Goal: Task Accomplishment & Management: Complete application form

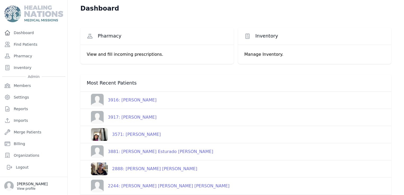
click at [30, 190] on p "View profile" at bounding box center [32, 189] width 31 height 4
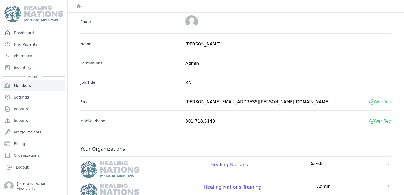
scroll to position [41, 0]
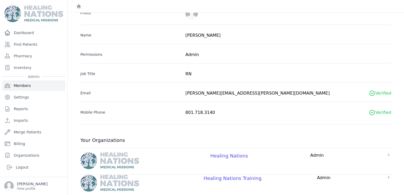
click at [386, 154] on icon at bounding box center [388, 154] width 5 height 5
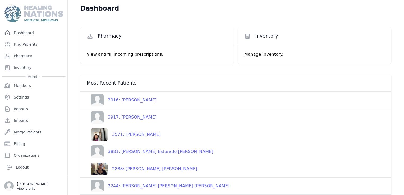
click at [24, 182] on p "[PERSON_NAME]" at bounding box center [32, 183] width 31 height 5
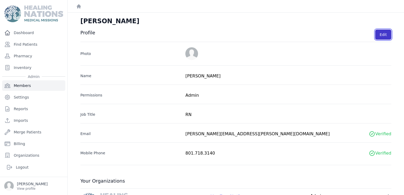
click at [383, 33] on button "Edit" at bounding box center [383, 35] width 16 height 10
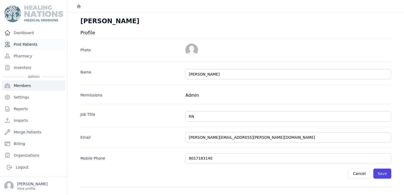
click at [24, 44] on link "Find Patients" at bounding box center [33, 44] width 63 height 11
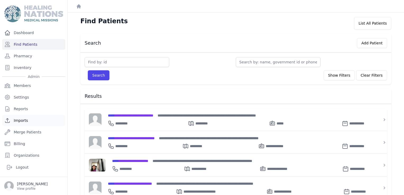
scroll to position [23, 0]
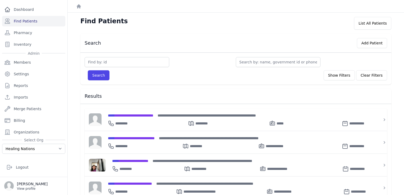
click at [30, 187] on p "View profile" at bounding box center [32, 189] width 31 height 4
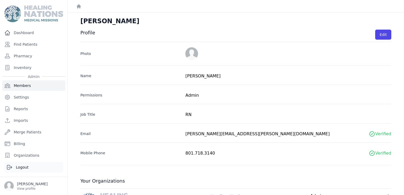
click at [28, 168] on link "Logout" at bounding box center [33, 167] width 59 height 11
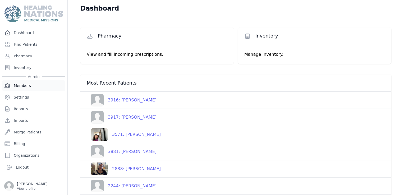
click at [21, 84] on link "Members" at bounding box center [33, 85] width 63 height 11
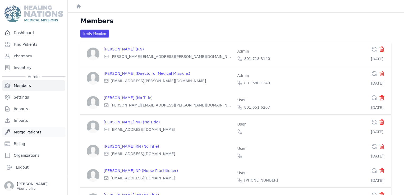
scroll to position [23, 0]
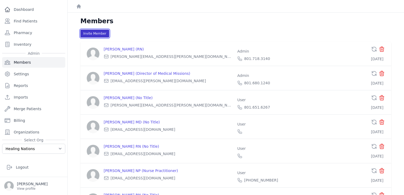
click at [91, 34] on button "Invite Member" at bounding box center [94, 34] width 29 height 8
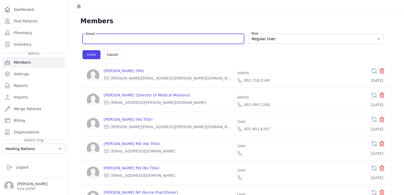
click at [129, 40] on input "Email" at bounding box center [163, 38] width 155 height 5
type input "fa"
select select "user"
type input "[EMAIL_ADDRESS][DOMAIN_NAME]"
select select "user"
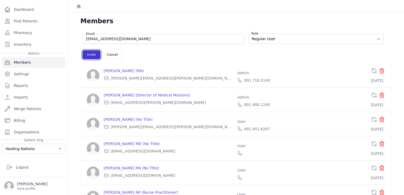
click at [88, 57] on button "Invite" at bounding box center [92, 54] width 18 height 9
select select "user"
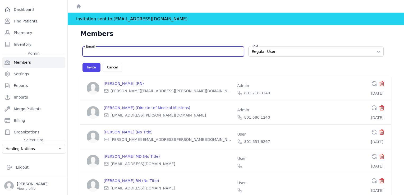
click at [93, 51] on input "Email" at bounding box center [163, 51] width 155 height 5
type input "s"
select select "user"
type input "sh"
select select "user"
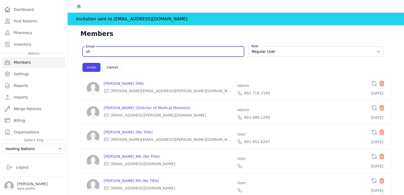
type input "s"
select select "user"
click at [109, 53] on input "Email" at bounding box center [163, 51] width 155 height 5
paste input "[EMAIL_ADDRESS][DOMAIN_NAME]"
type input "[EMAIL_ADDRESS][DOMAIN_NAME]"
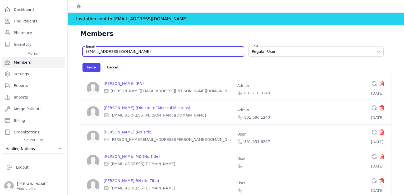
select select "user"
type input "[EMAIL_ADDRESS][DOMAIN_NAME]"
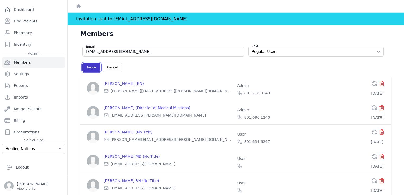
click at [90, 66] on button "Invite" at bounding box center [92, 67] width 18 height 9
select select "user"
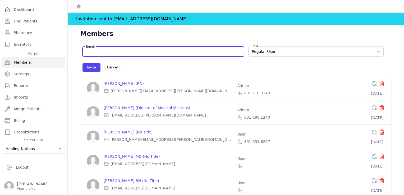
click at [139, 52] on input "Email" at bounding box center [163, 51] width 155 height 5
paste input "[EMAIL_ADDRESS][DOMAIN_NAME]"
type input "[EMAIL_ADDRESS][DOMAIN_NAME]"
select select "user"
type input "[EMAIL_ADDRESS][DOMAIN_NAME]"
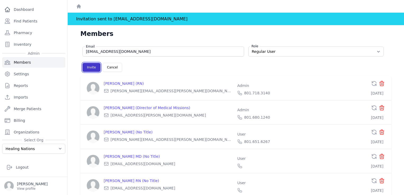
click at [88, 67] on button "Invite" at bounding box center [92, 67] width 18 height 9
select select "user"
